Goal: Information Seeking & Learning: Find specific page/section

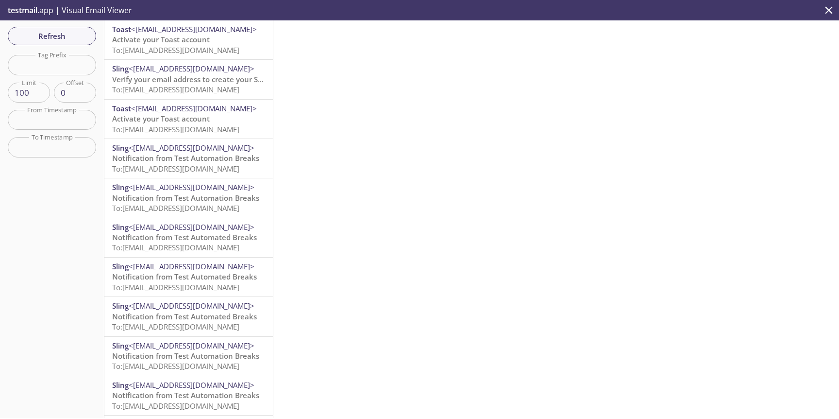
click at [215, 45] on span "To: [EMAIL_ADDRESS][DOMAIN_NAME]" at bounding box center [175, 50] width 127 height 10
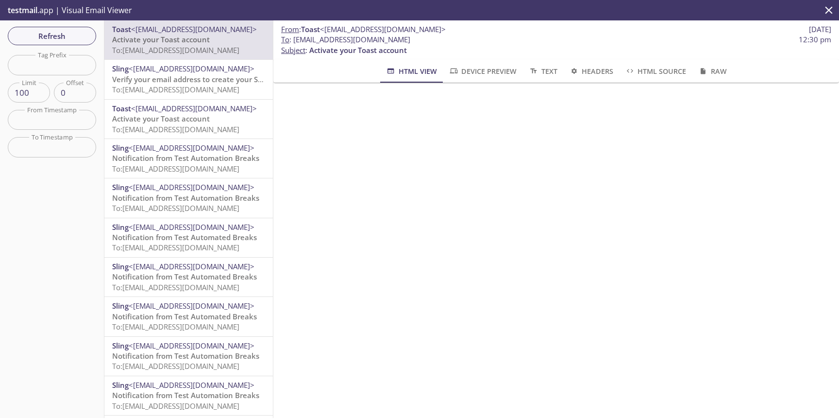
scroll to position [28, 0]
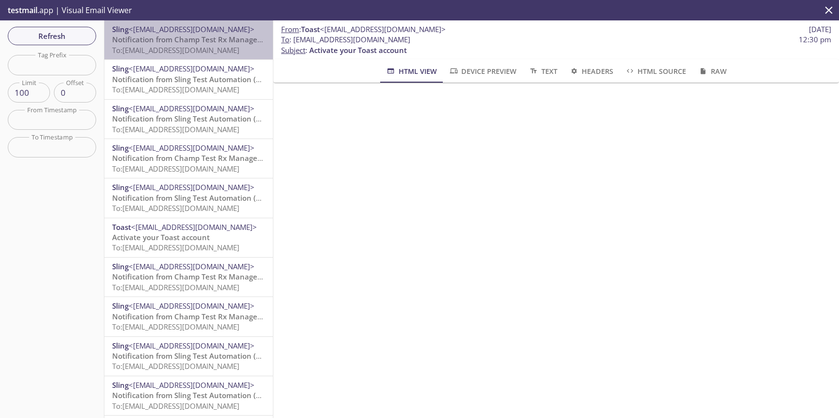
click at [168, 23] on div "Sling <sling@getsling.com> Notification from Champ Test Rx Management Group To:…" at bounding box center [188, 39] width 169 height 39
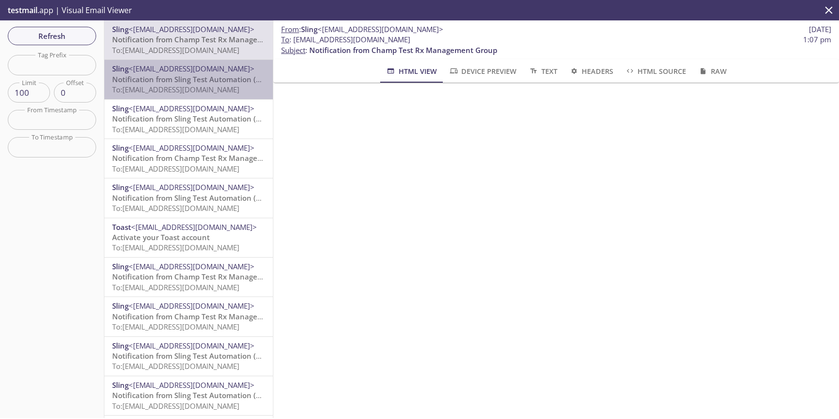
click at [213, 82] on span "Notification from Sling Test Automation (Lite)" at bounding box center [191, 79] width 159 height 10
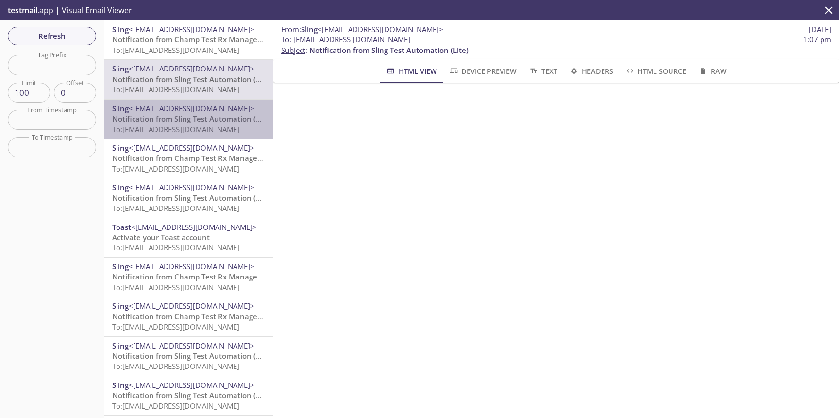
click at [202, 122] on span "Notification from Sling Test Automation (Lite)" at bounding box center [191, 119] width 159 height 10
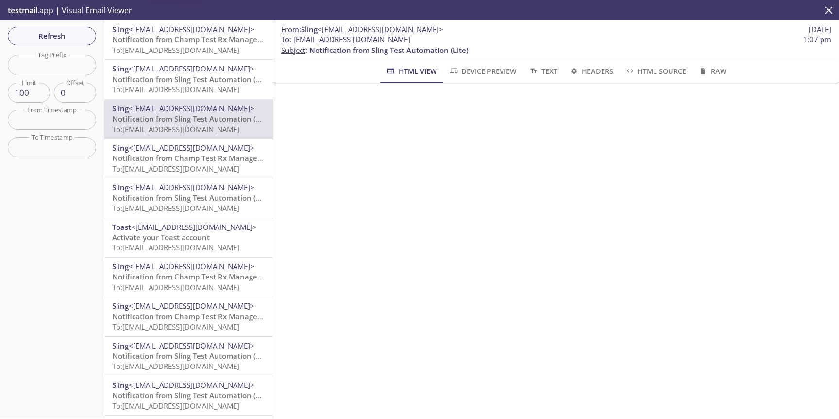
click at [201, 51] on span "To: slingauto.lite1em@inbox.testmail.app" at bounding box center [175, 50] width 127 height 10
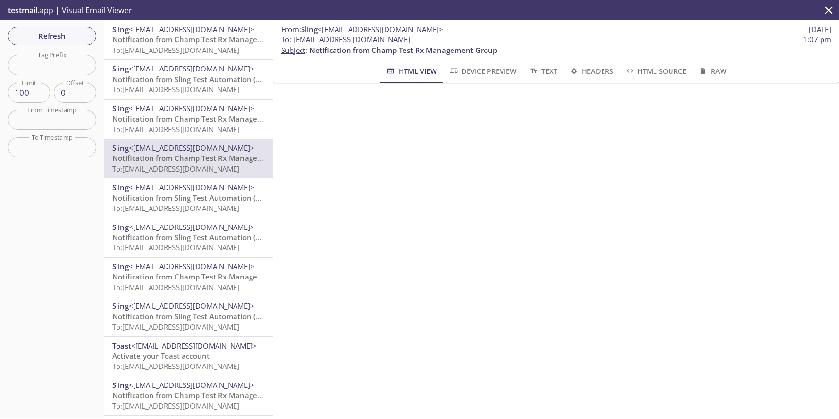
click at [124, 115] on span "Notification from Champ Test Rx Management Group" at bounding box center [206, 119] width 188 height 10
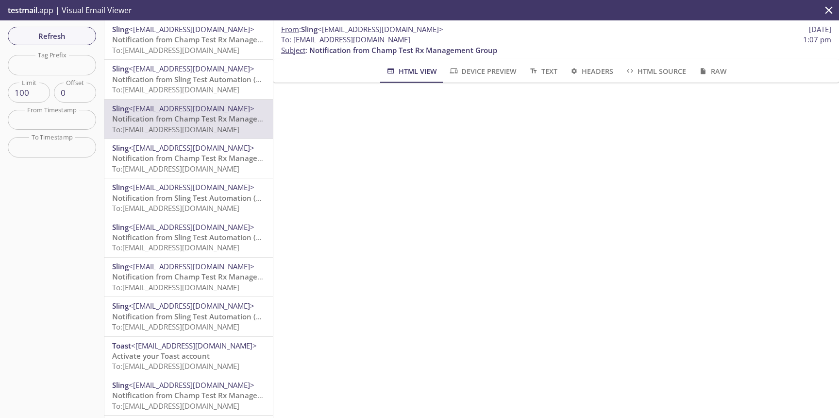
click at [136, 87] on span "To: slingauto.lite2em@inbox.testmail.app" at bounding box center [175, 90] width 127 height 10
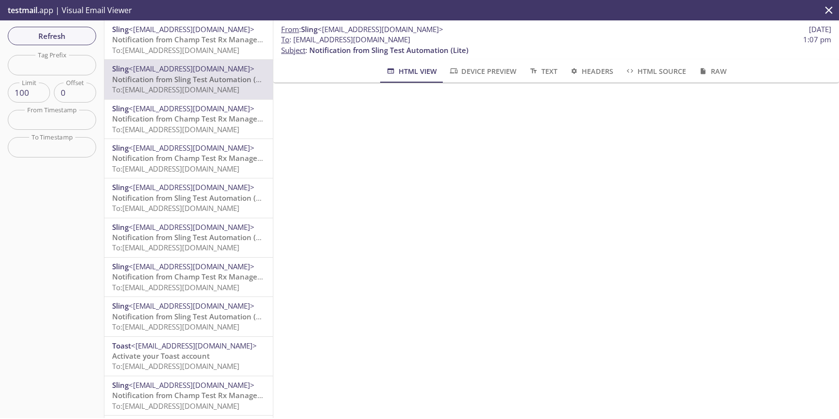
click at [152, 48] on span "To: slingauto.lite1em@inbox.testmail.app" at bounding box center [175, 50] width 127 height 10
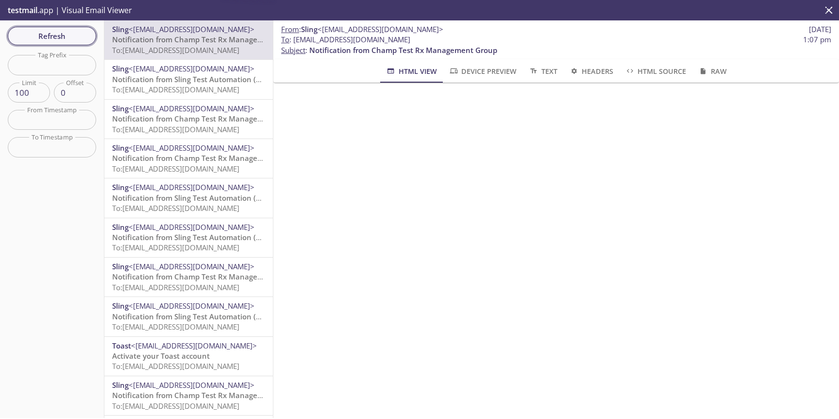
click at [83, 33] on span "Refresh" at bounding box center [52, 36] width 73 height 13
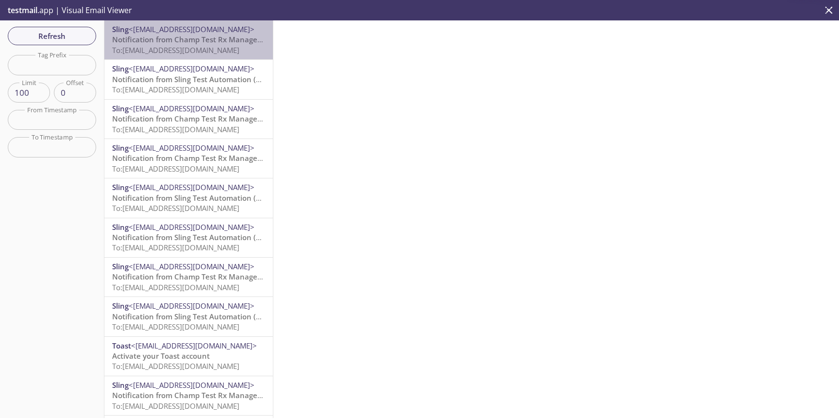
click at [153, 43] on span "Notification from Champ Test Rx Management Group" at bounding box center [206, 39] width 188 height 10
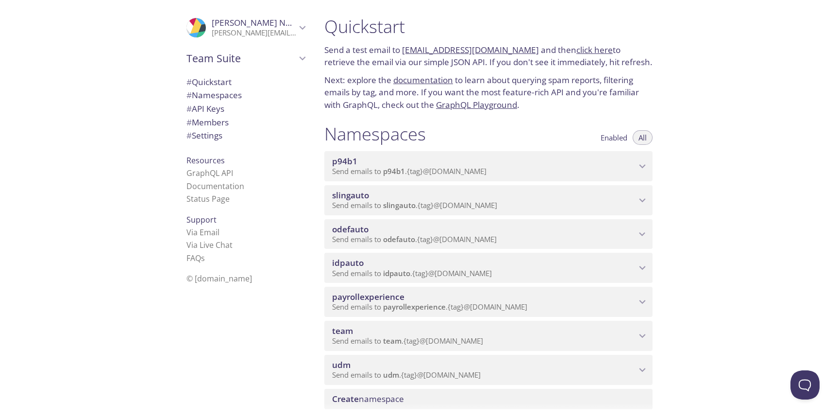
click at [463, 201] on span "Send emails to slingauto . {tag} @inbox.testmail.app" at bounding box center [414, 205] width 165 height 10
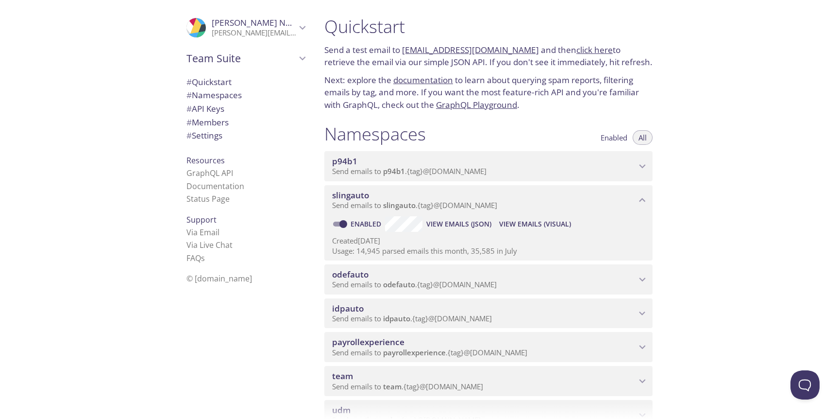
click at [530, 224] on span "View Emails (Visual)" at bounding box center [535, 224] width 72 height 12
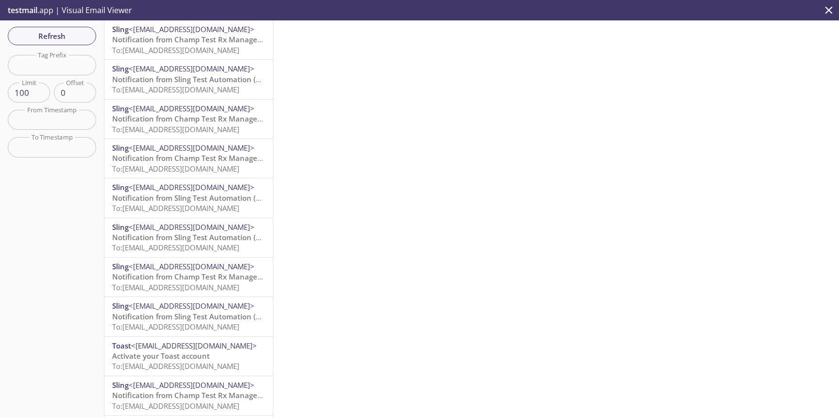
click at [214, 52] on span "To: slingauto.lite1em@inbox.testmail.app" at bounding box center [175, 50] width 127 height 10
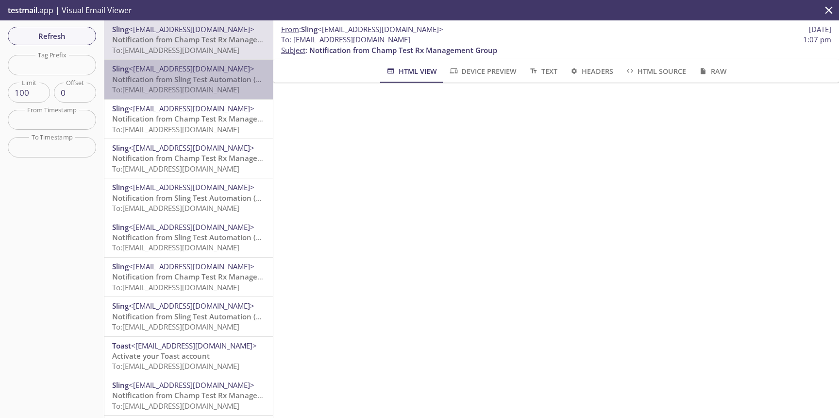
click at [210, 73] on span "Sling <sling@getsling.com>" at bounding box center [188, 69] width 153 height 10
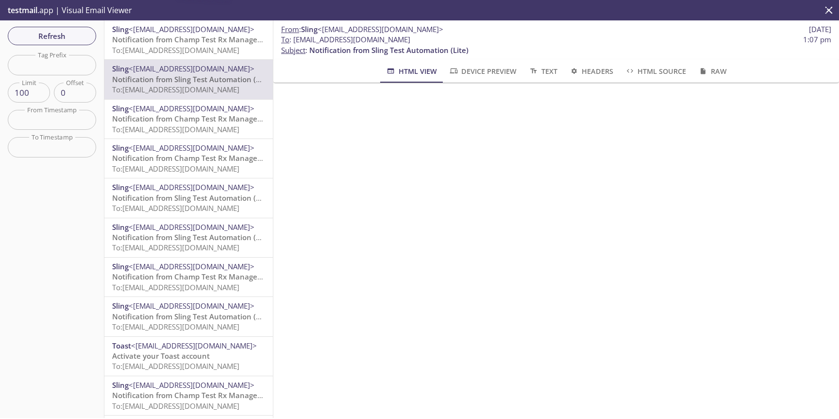
click at [208, 117] on span "Notification from Champ Test Rx Management Group" at bounding box center [206, 119] width 188 height 10
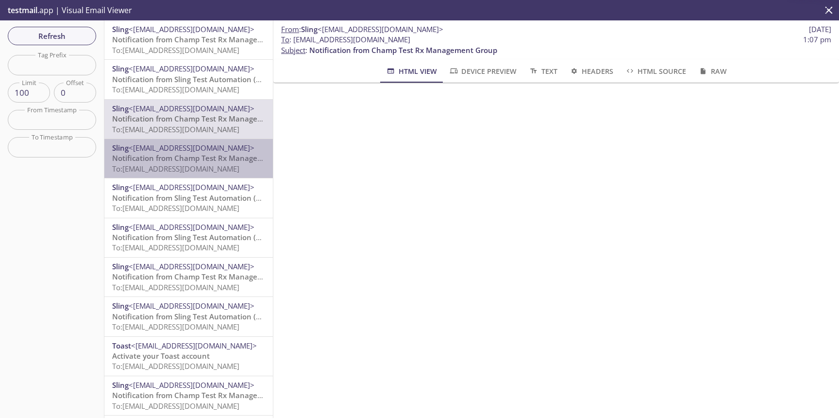
click at [202, 158] on span "Notification from Champ Test Rx Management Group" at bounding box center [206, 158] width 188 height 10
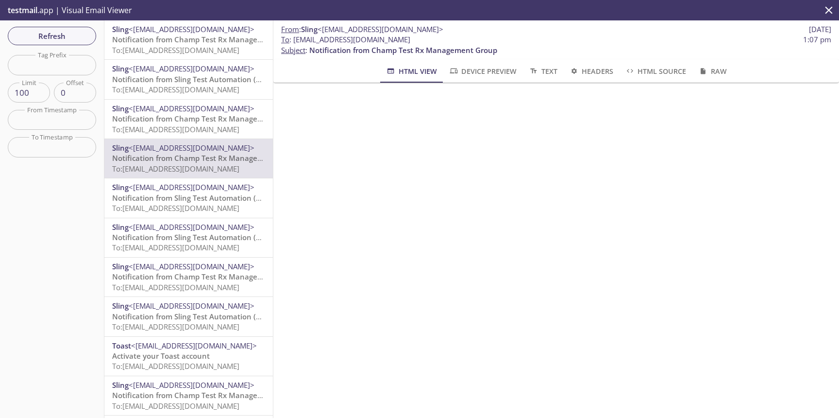
click at [208, 115] on span "Notification from Champ Test Rx Management Group" at bounding box center [206, 119] width 188 height 10
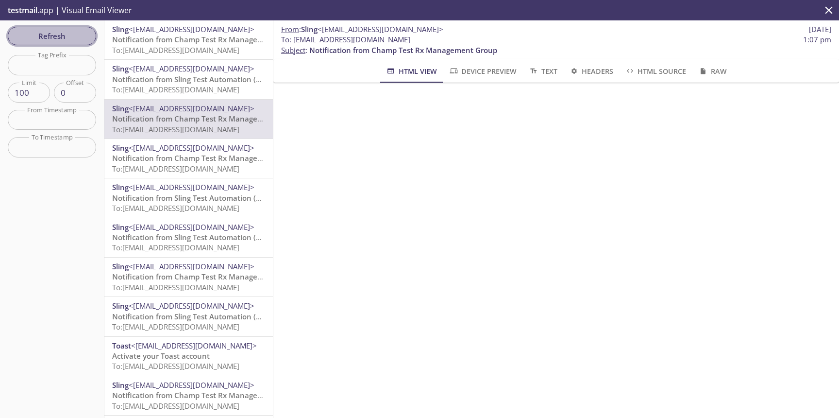
click at [60, 34] on span "Refresh" at bounding box center [52, 36] width 73 height 13
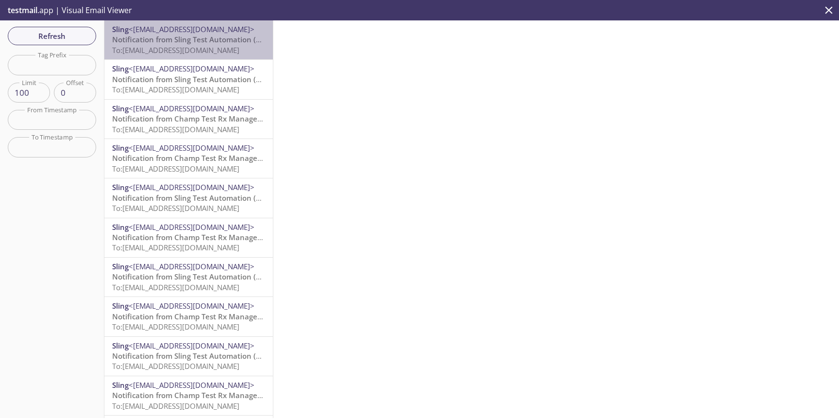
click at [171, 45] on p "Notification from Sling Test Automation (Lite) To: slingauto.lite2em@inbox.test…" at bounding box center [188, 44] width 153 height 21
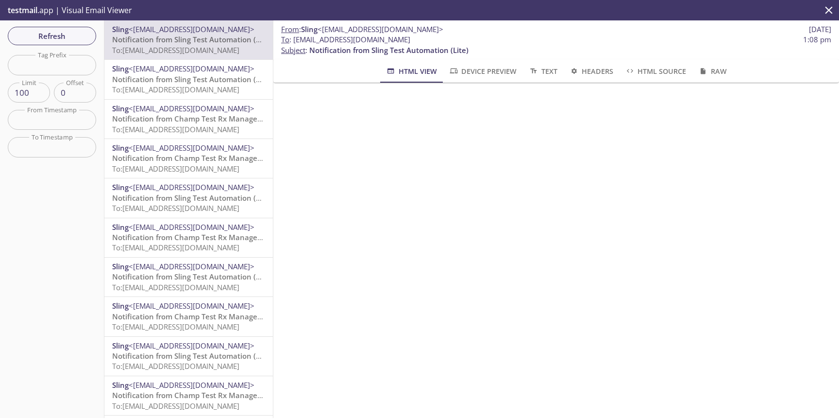
click at [204, 71] on span "Sling <sling@getsling.com>" at bounding box center [188, 69] width 153 height 10
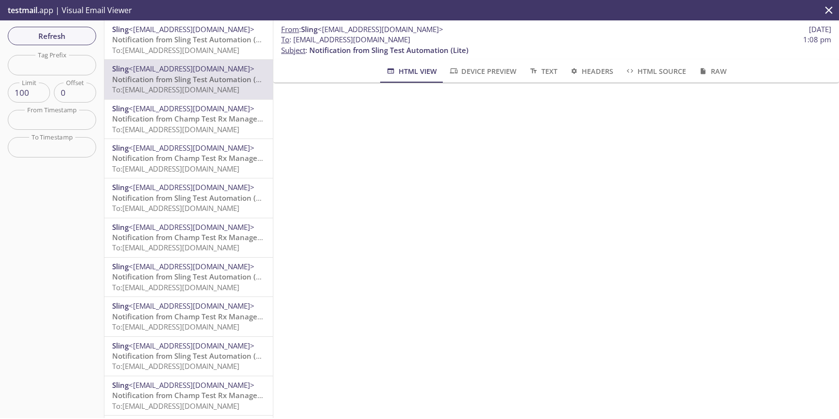
click at [204, 117] on span "Notification from Champ Test Rx Management Group" at bounding box center [206, 119] width 188 height 10
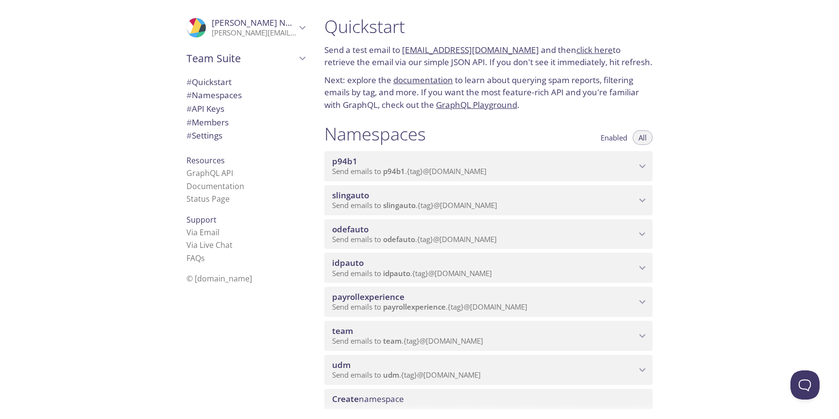
click at [542, 201] on p "Send emails to slingauto . {tag} @inbox.testmail.app" at bounding box center [484, 206] width 304 height 10
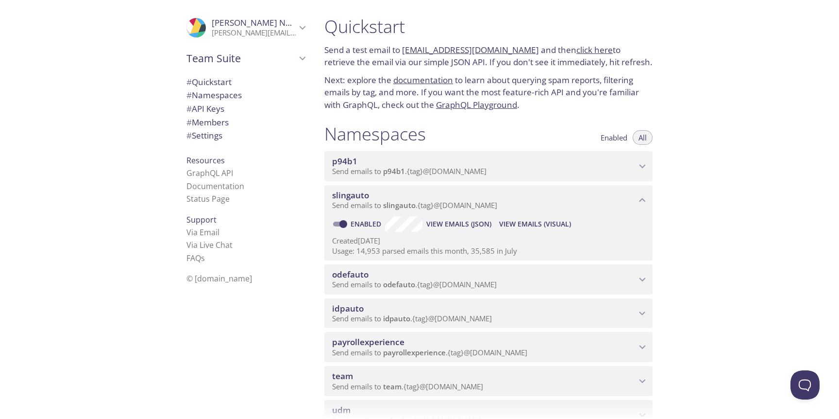
click at [521, 221] on span "View Emails (Visual)" at bounding box center [535, 224] width 72 height 12
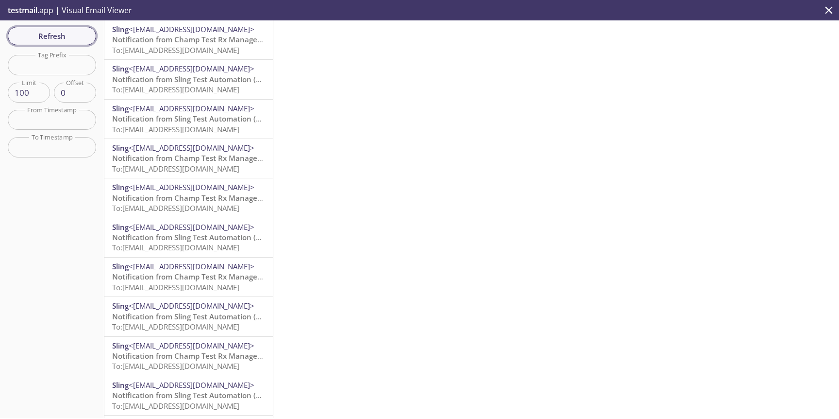
click at [68, 30] on span "Refresh" at bounding box center [52, 36] width 73 height 13
click at [70, 36] on span "Refresh" at bounding box center [52, 36] width 73 height 13
click at [162, 48] on span "To: [EMAIL_ADDRESS][DOMAIN_NAME]" at bounding box center [175, 50] width 127 height 10
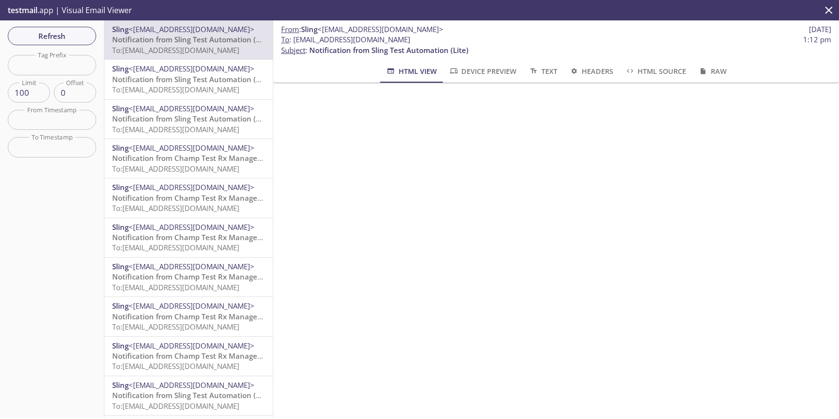
click at [28, 67] on input "text" at bounding box center [52, 65] width 88 height 20
type input "pro"
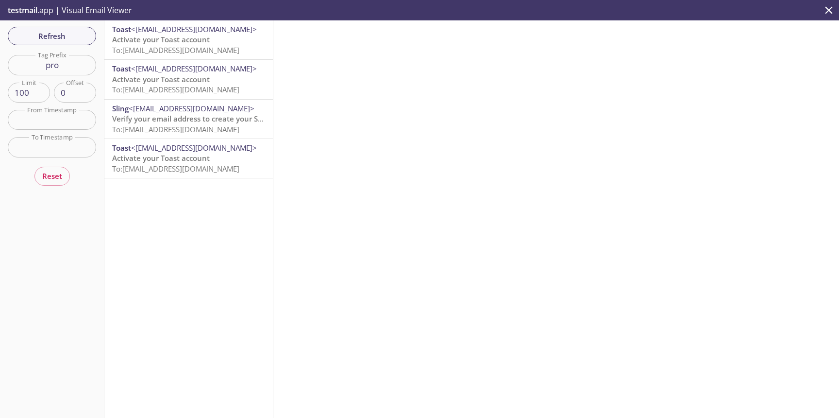
click at [201, 35] on span "Activate your Toast account" at bounding box center [161, 39] width 98 height 10
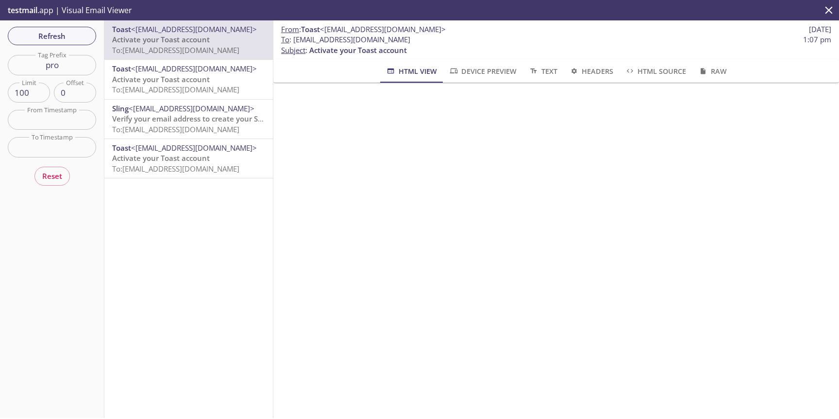
click at [228, 82] on p "Activate your Toast account To: [EMAIL_ADDRESS][DOMAIN_NAME]" at bounding box center [188, 84] width 153 height 21
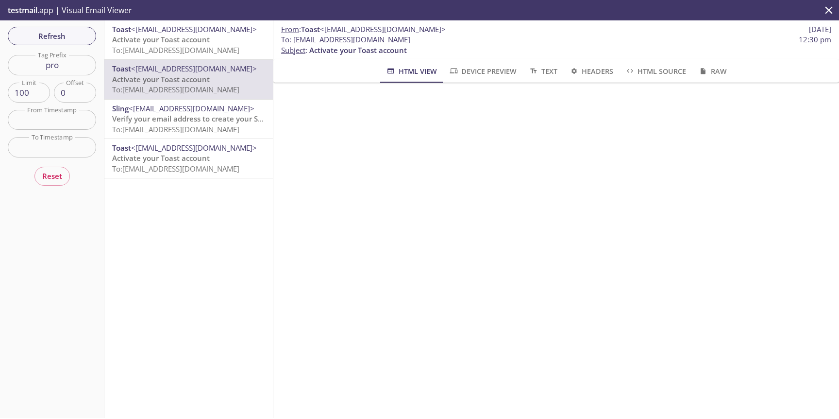
click at [222, 42] on p "Activate your Toast account To: [EMAIL_ADDRESS][DOMAIN_NAME]" at bounding box center [188, 44] width 153 height 21
